Goal: Find specific page/section: Find specific page/section

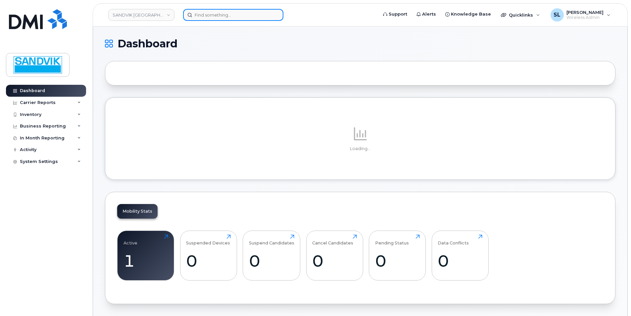
click at [212, 16] on input at bounding box center [233, 15] width 100 height 12
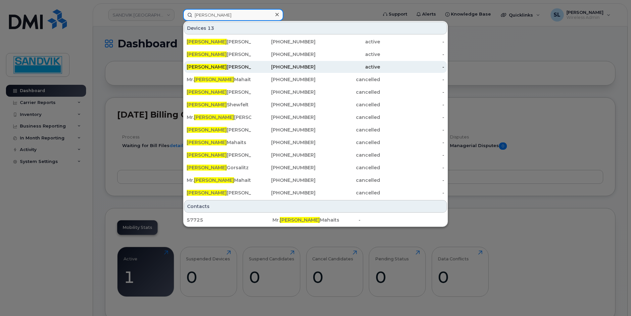
type input "john"
click at [210, 68] on div "John Horsky" at bounding box center [219, 67] width 65 height 7
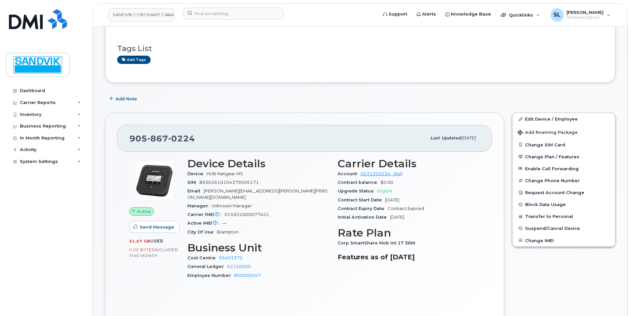
scroll to position [99, 0]
